Goal: Task Accomplishment & Management: Complete application form

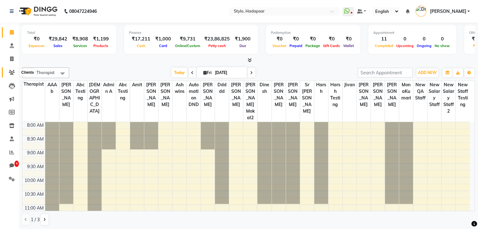
click at [10, 73] on icon at bounding box center [12, 72] width 6 height 5
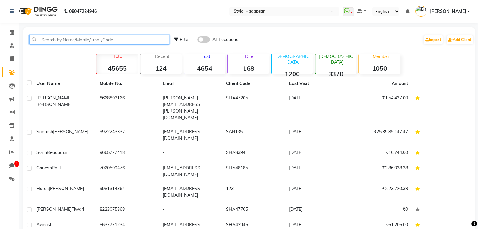
click at [106, 41] on input "text" at bounding box center [99, 40] width 140 height 10
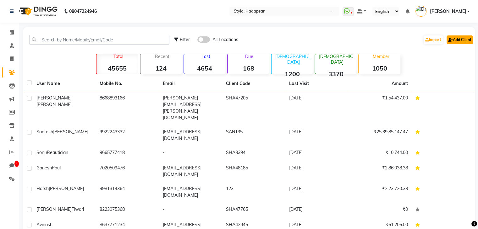
click at [449, 42] on link "Add Client" at bounding box center [459, 39] width 26 height 9
select select "22"
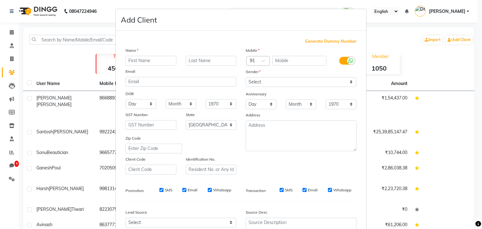
click at [137, 64] on input "text" at bounding box center [151, 61] width 51 height 10
type input "test user"
click at [281, 63] on input "text" at bounding box center [300, 61] width 54 height 10
type input "6754679865"
click at [349, 60] on icon at bounding box center [351, 61] width 5 height 6
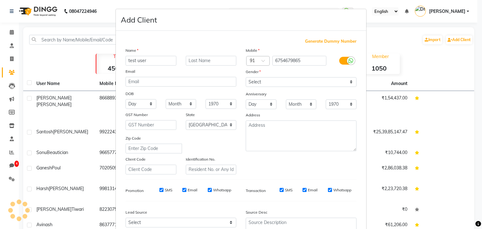
click at [0, 0] on input "checkbox" at bounding box center [0, 0] width 0 height 0
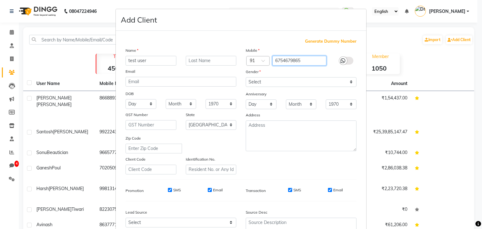
click at [297, 60] on input "6754679865" at bounding box center [300, 61] width 54 height 10
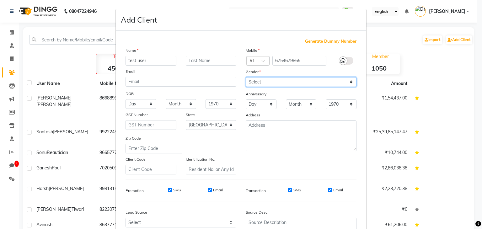
click at [270, 81] on select "Select Male Female Other Prefer Not To Say" at bounding box center [301, 82] width 111 height 10
click at [246, 78] on select "Select Male Female Other Prefer Not To Say" at bounding box center [301, 82] width 111 height 10
click at [262, 80] on select "Select Male Female Other Prefer Not To Say" at bounding box center [301, 82] width 111 height 10
select select "prefer_not_to_say"
click at [246, 78] on select "Select Male Female Other Prefer Not To Say" at bounding box center [301, 82] width 111 height 10
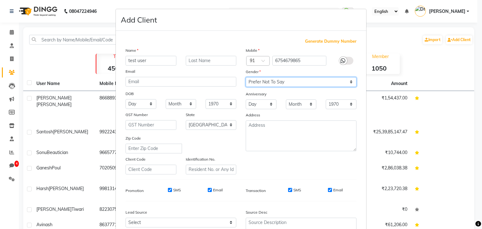
scroll to position [14, 0]
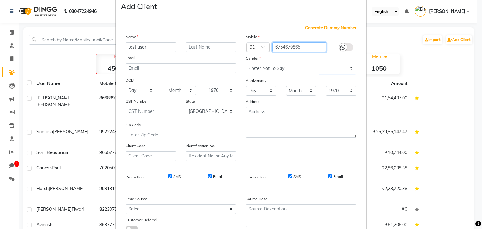
click at [307, 47] on input "6754679865" at bounding box center [300, 47] width 54 height 10
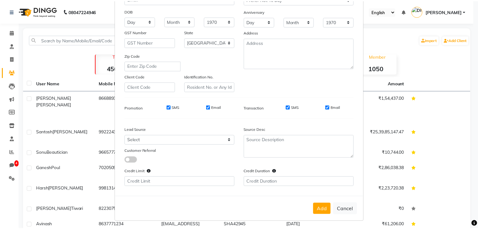
scroll to position [85, 0]
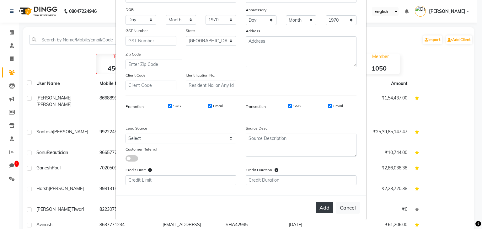
click at [318, 205] on button "Add" at bounding box center [325, 207] width 18 height 11
select select
select select "null"
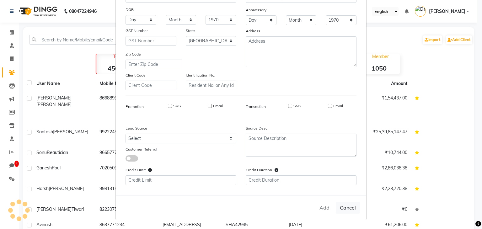
select select
checkbox input "false"
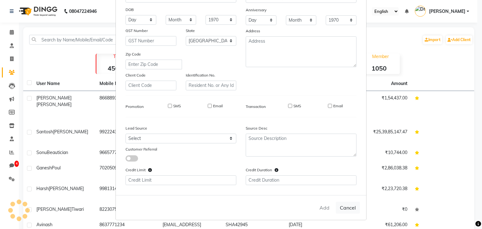
checkbox input "false"
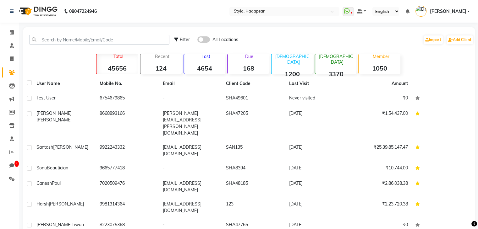
click at [4, 210] on div "Calendar Consultation Invoice Clients Leads Marketing Members Inventory Staff R…" at bounding box center [42, 163] width 85 height 290
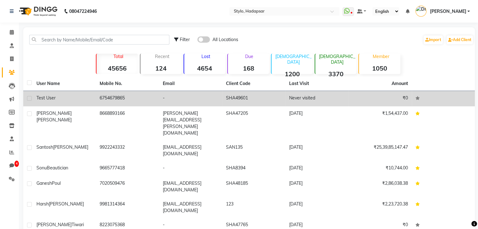
click at [118, 102] on td "6754679865" at bounding box center [127, 98] width 63 height 15
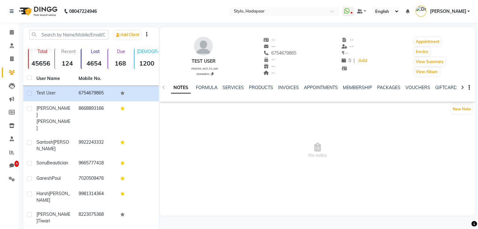
click at [275, 52] on span "6754679865" at bounding box center [279, 53] width 33 height 6
click at [11, 35] on span at bounding box center [11, 32] width 11 height 7
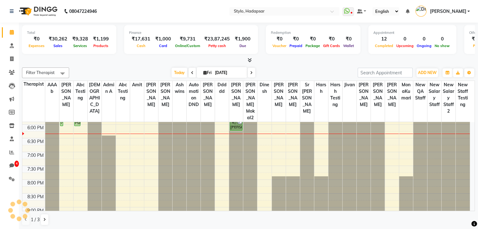
scroll to position [228, 0]
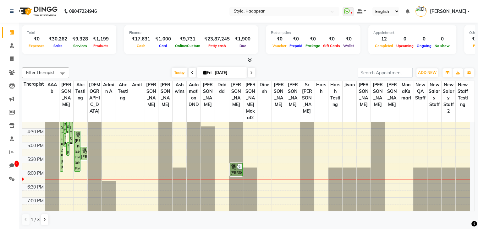
click at [121, 68] on div "Today Fri October 03, 2025" at bounding box center [213, 72] width 282 height 9
click at [9, 62] on span at bounding box center [11, 59] width 11 height 7
select select "service"
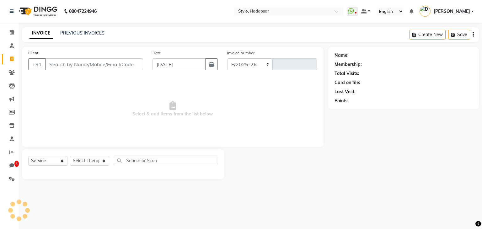
select select "157"
type input "1186"
click at [10, 35] on span at bounding box center [11, 32] width 11 height 7
